Goal: Information Seeking & Learning: Learn about a topic

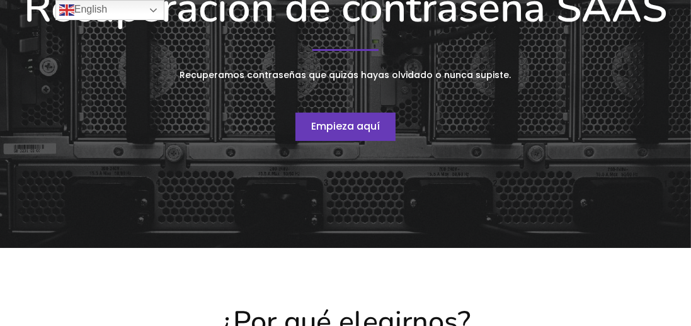
scroll to position [248, 0]
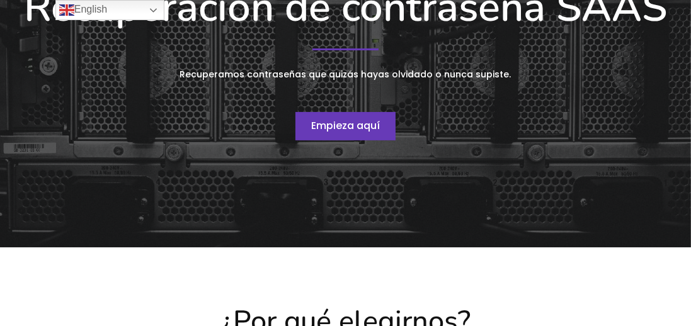
click at [362, 133] on link "Empieza aquí" at bounding box center [346, 126] width 100 height 29
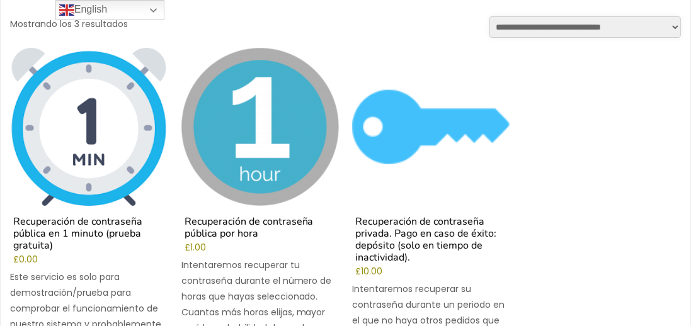
scroll to position [165, 0]
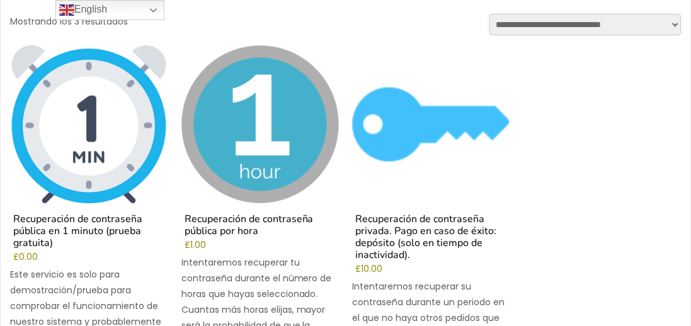
click at [95, 159] on img at bounding box center [89, 124] width 158 height 158
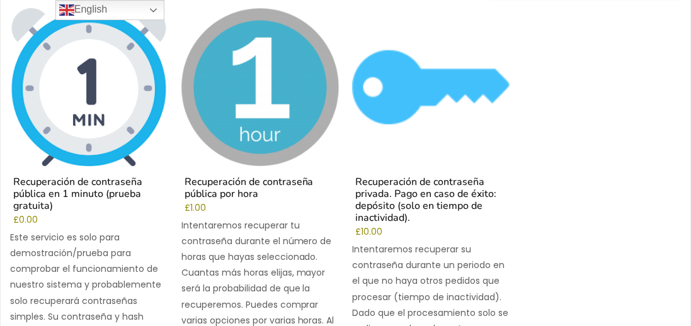
scroll to position [226, 0]
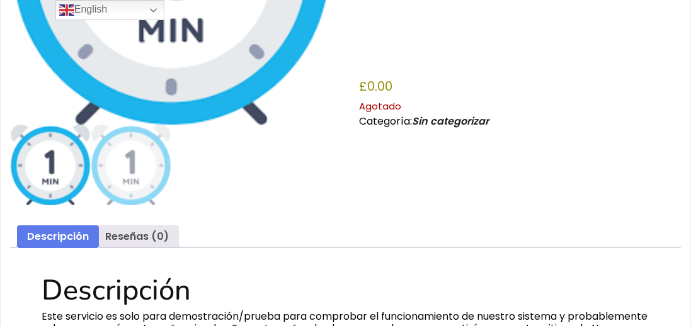
scroll to position [330, 0]
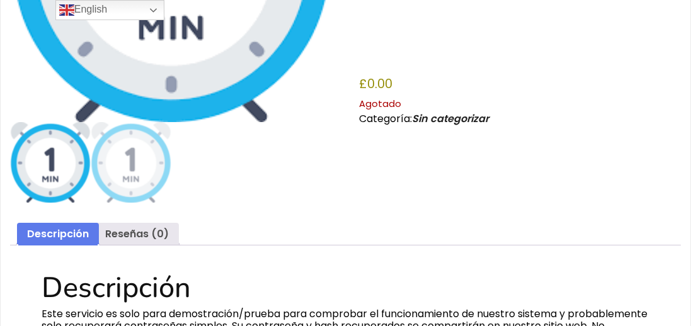
click at [66, 245] on link "Descripción" at bounding box center [58, 234] width 62 height 23
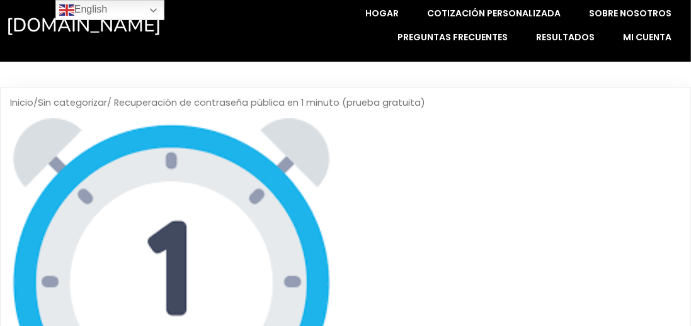
scroll to position [0, 0]
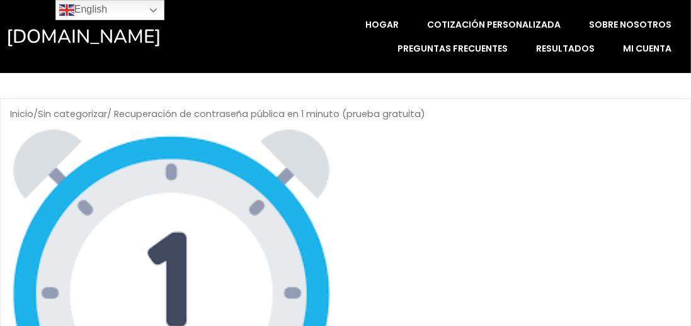
click at [562, 59] on link "Resultados" at bounding box center [565, 49] width 85 height 24
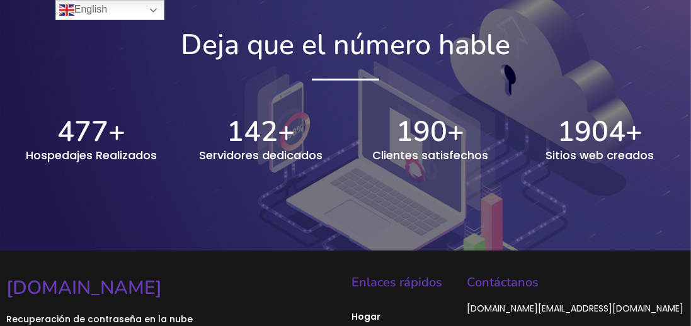
scroll to position [609, 0]
